Goal: Navigation & Orientation: Find specific page/section

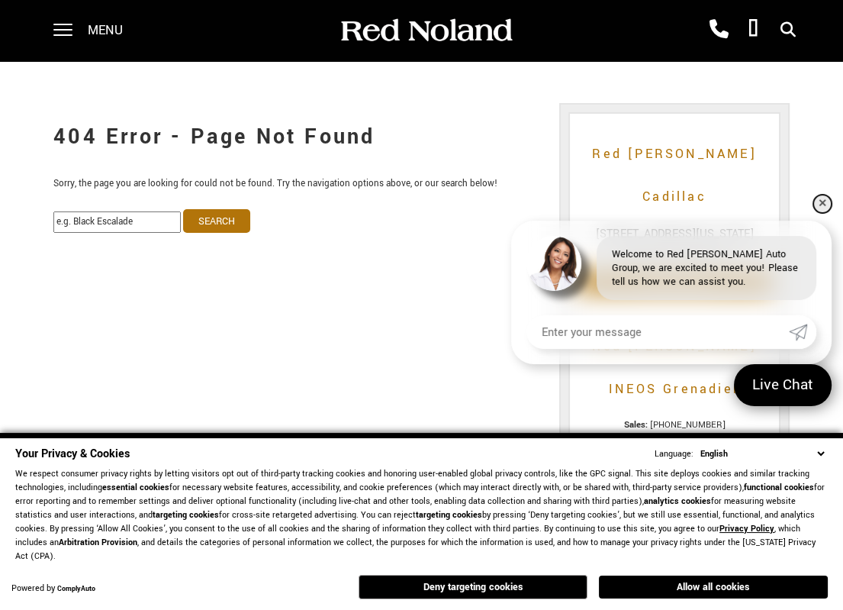
click at [823, 198] on link "✕" at bounding box center [822, 204] width 18 height 18
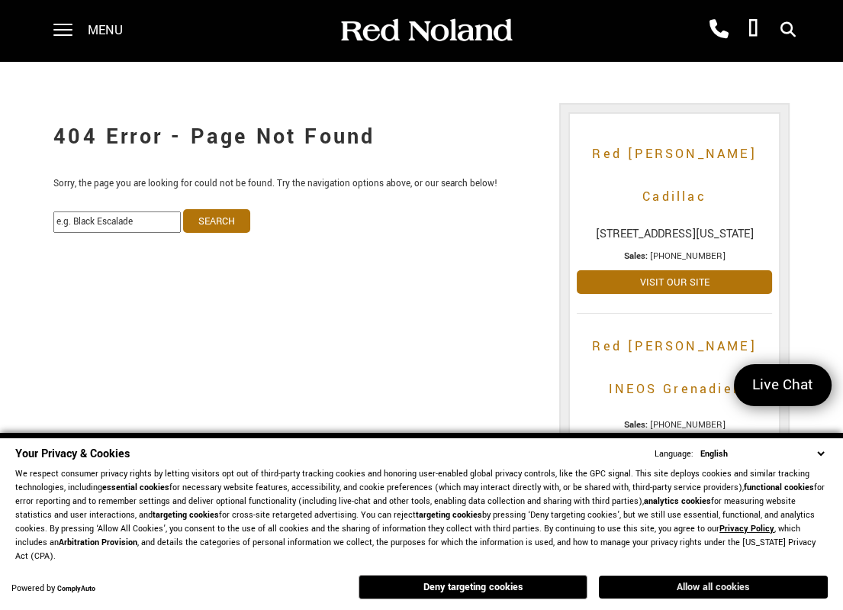
click at [726, 591] on button "Allow all cookies" at bounding box center [713, 586] width 229 height 23
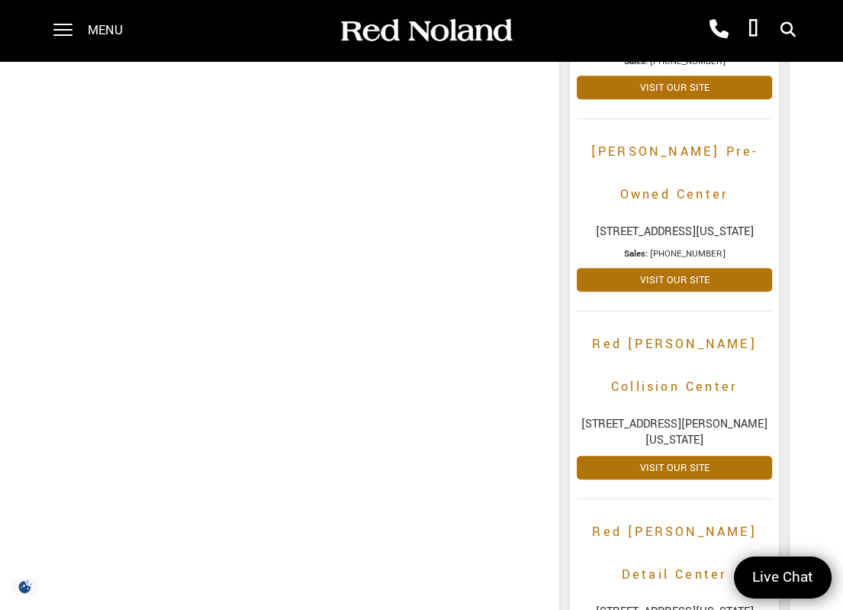
scroll to position [794, 0]
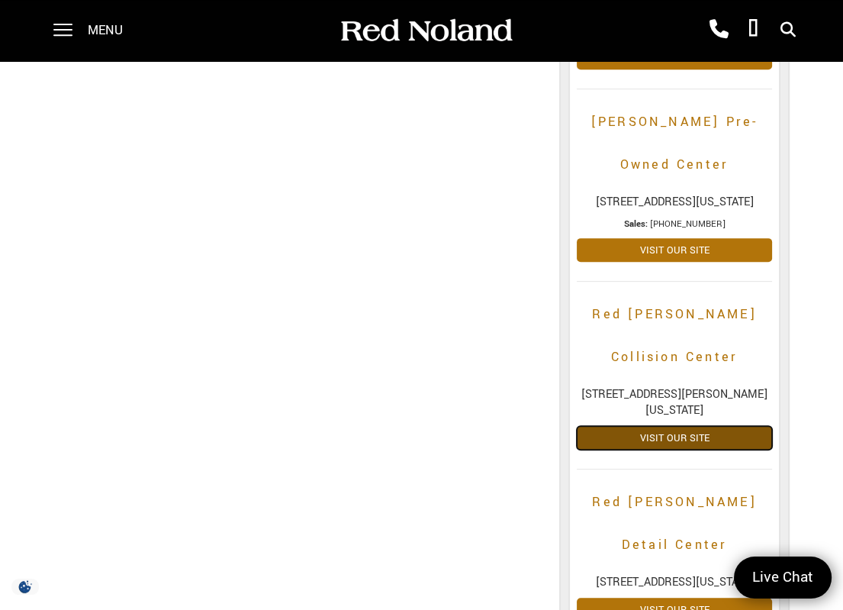
click at [666, 426] on link "Visit Our Site" at bounding box center [674, 438] width 195 height 24
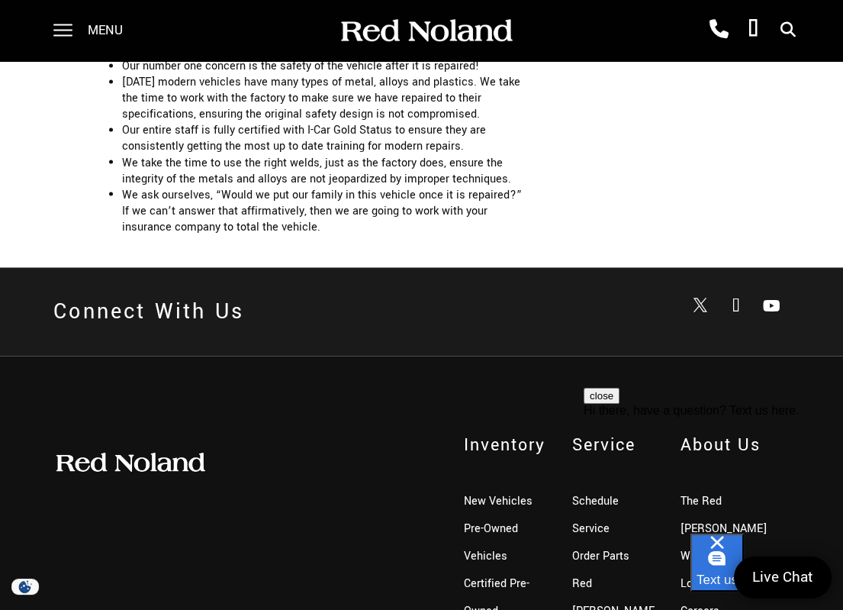
scroll to position [3171, 0]
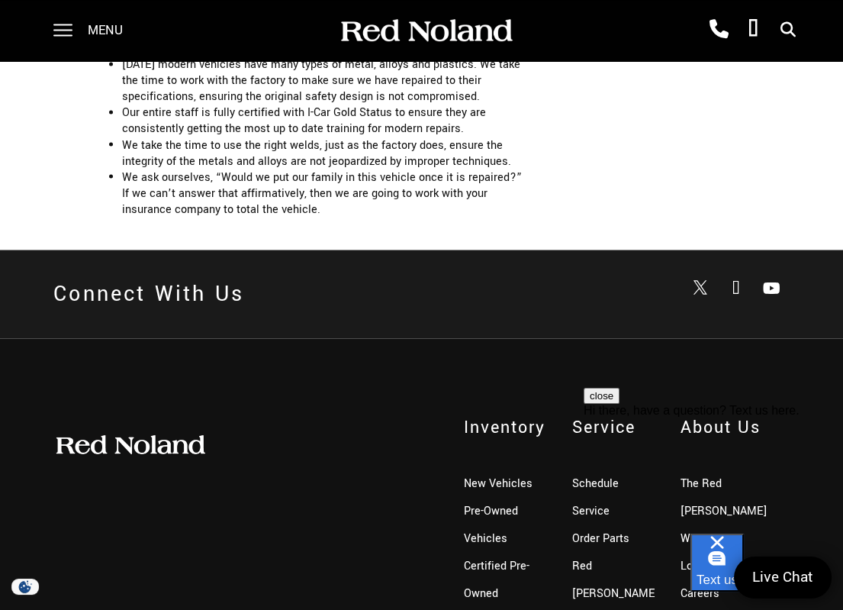
click at [620, 404] on button "close" at bounding box center [602, 396] width 36 height 16
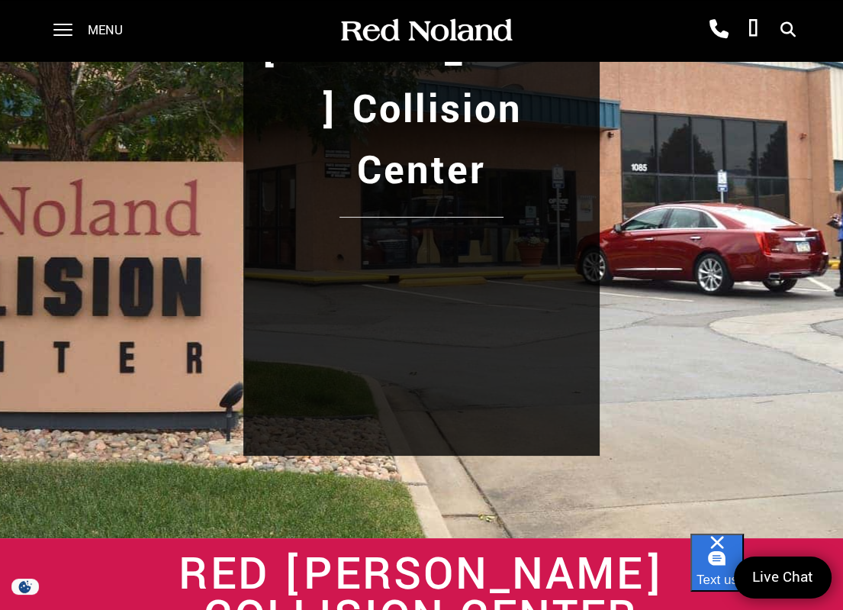
scroll to position [0, 0]
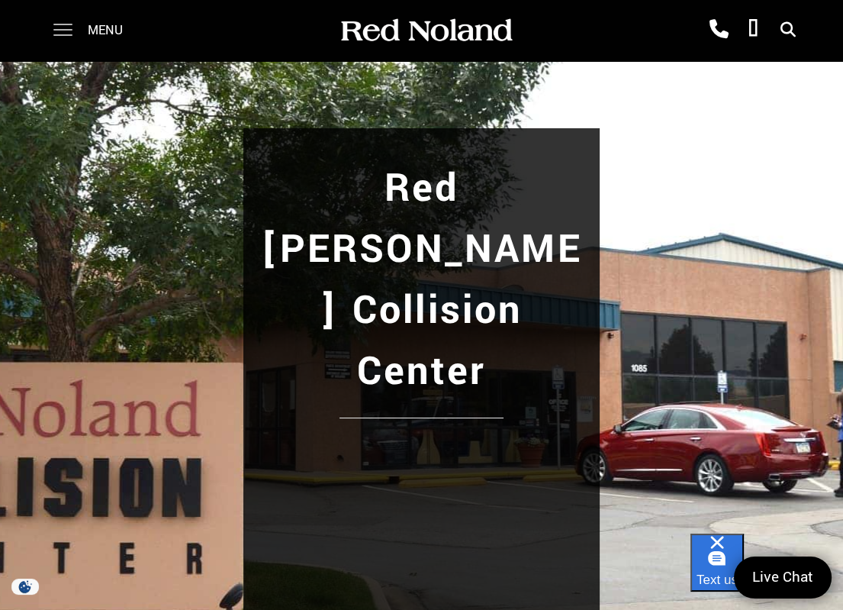
click at [62, 37] on span at bounding box center [62, 30] width 19 height 61
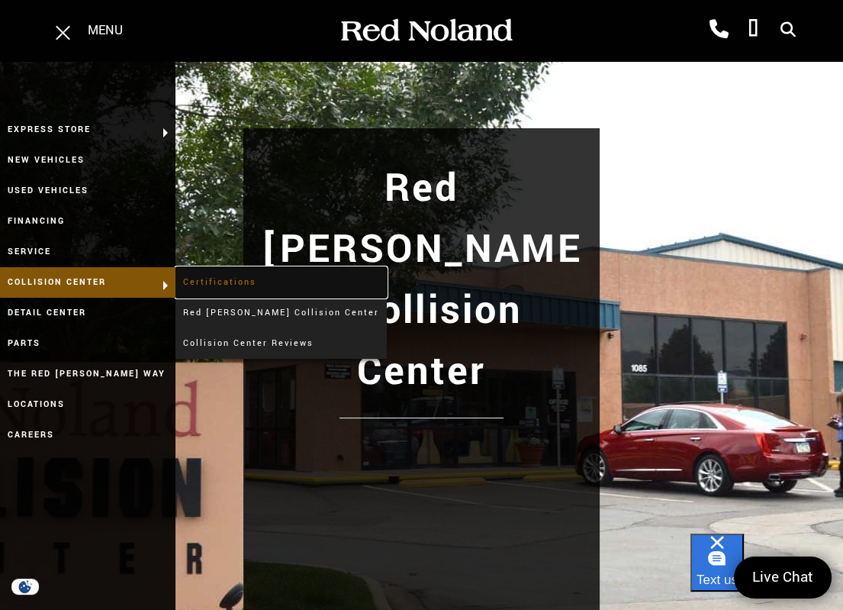
click at [221, 282] on link "Certifications" at bounding box center [281, 282] width 211 height 31
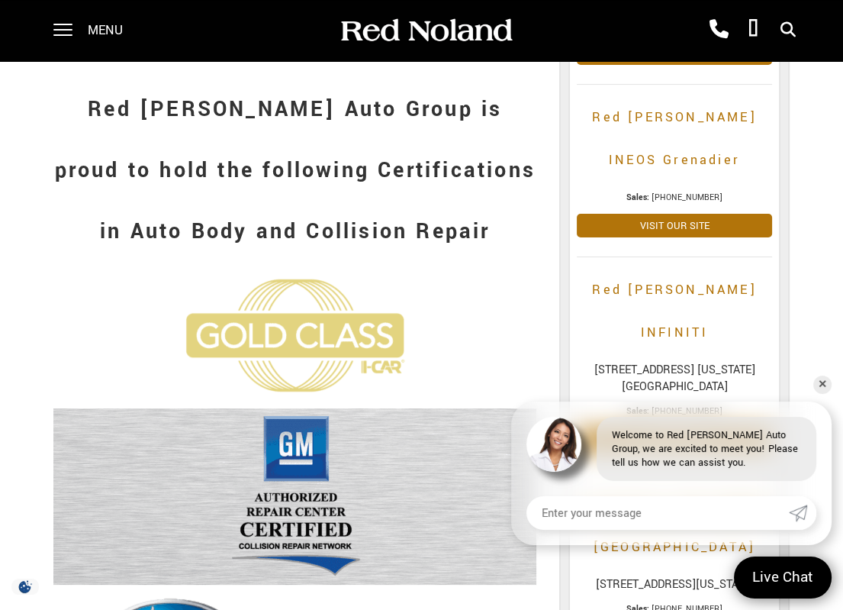
scroll to position [244, 0]
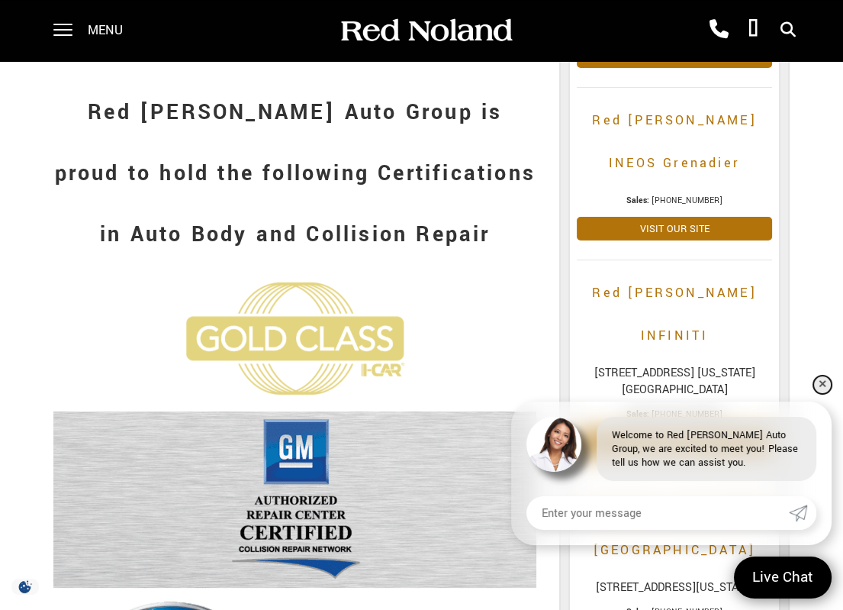
click at [820, 387] on link "✕" at bounding box center [822, 384] width 18 height 18
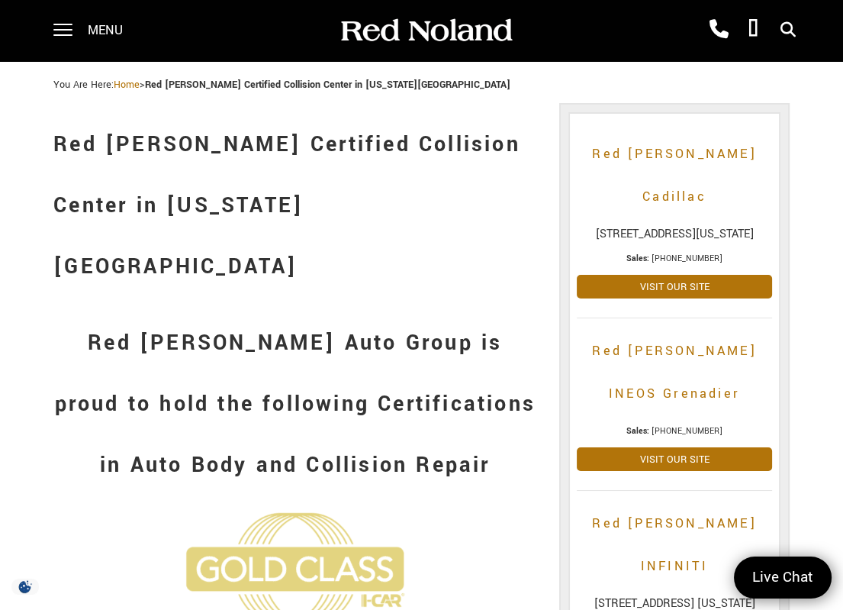
scroll to position [0, 0]
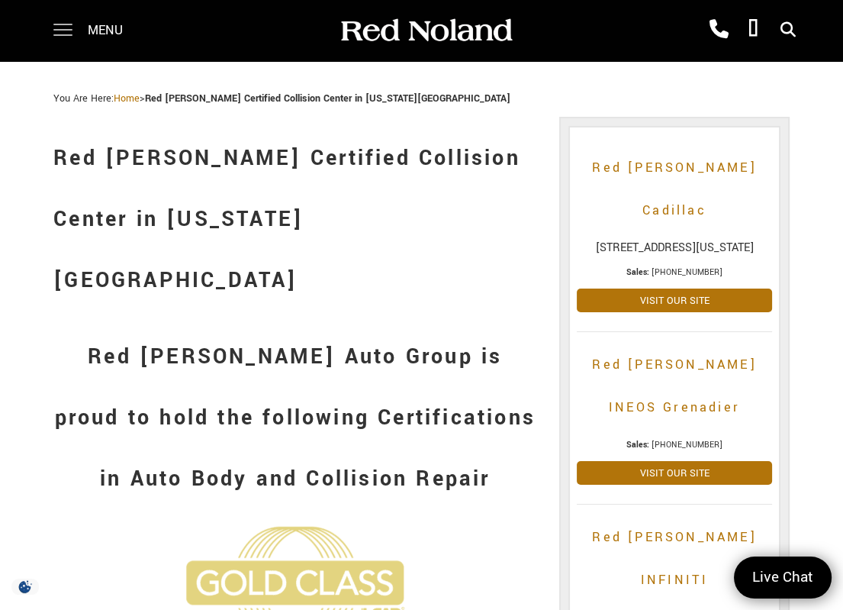
click at [55, 28] on span at bounding box center [62, 30] width 19 height 61
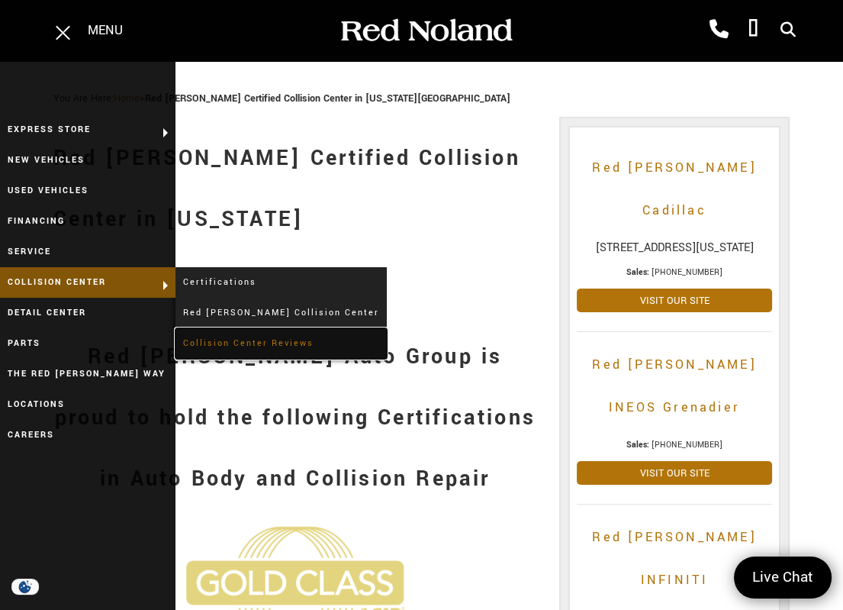
click at [214, 342] on link "Collision Center Reviews" at bounding box center [281, 343] width 211 height 31
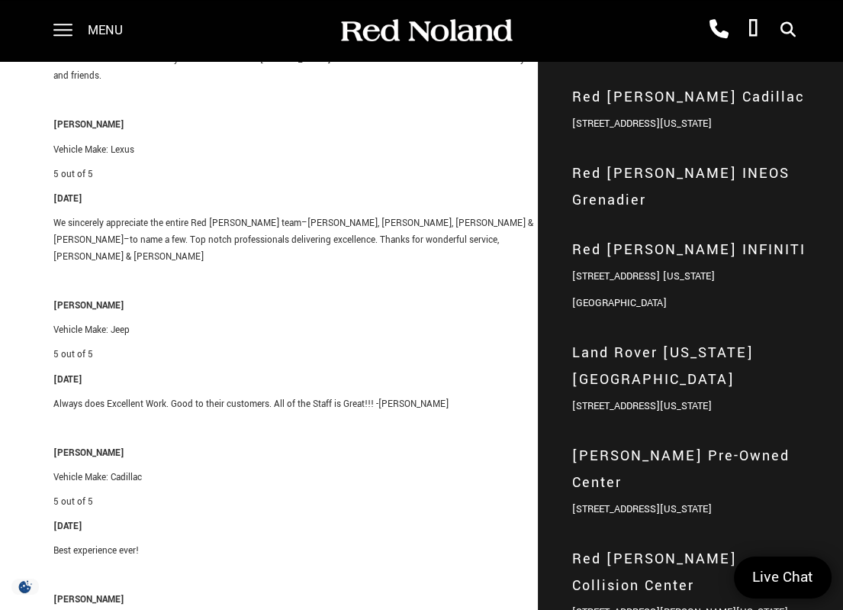
scroll to position [2369, 0]
